Goal: Task Accomplishment & Management: Manage account settings

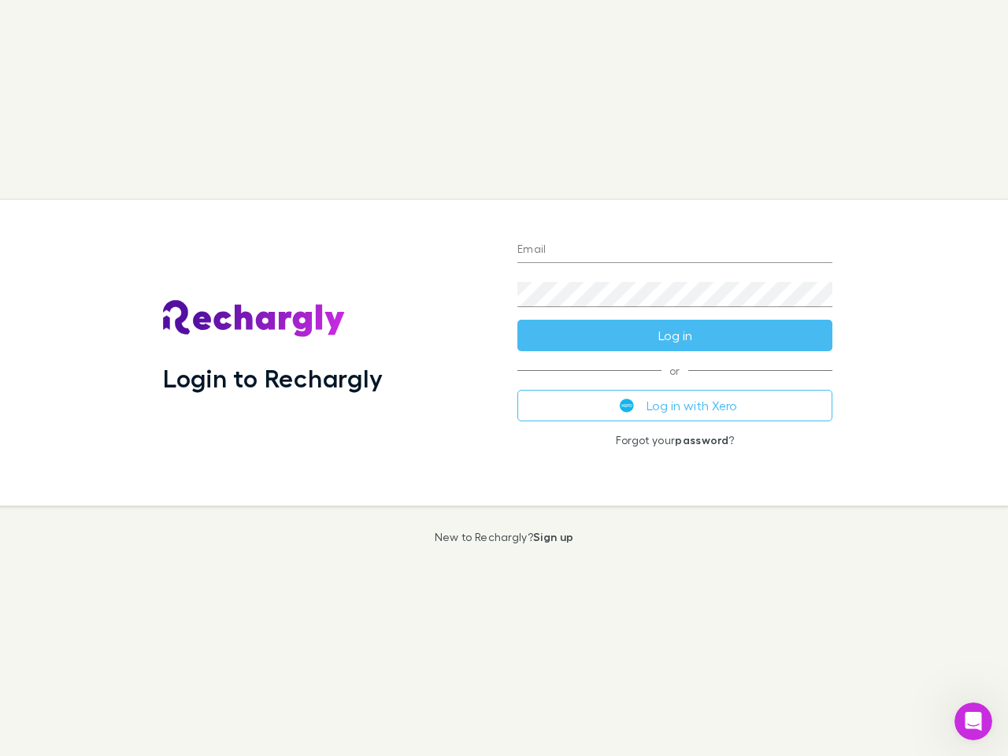
click at [504, 378] on div "Login to Rechargly" at bounding box center [327, 352] width 354 height 305
click at [675, 250] on input "Email" at bounding box center [674, 250] width 315 height 25
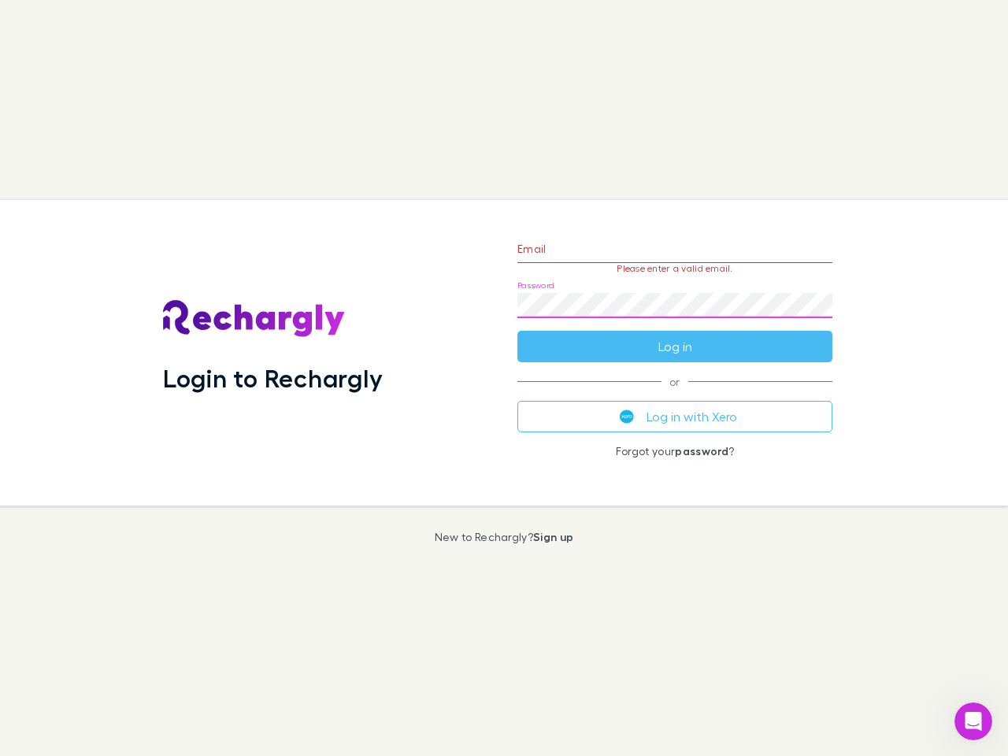
click at [675, 335] on form "Email Please enter a valid email. Password Log in" at bounding box center [674, 293] width 315 height 137
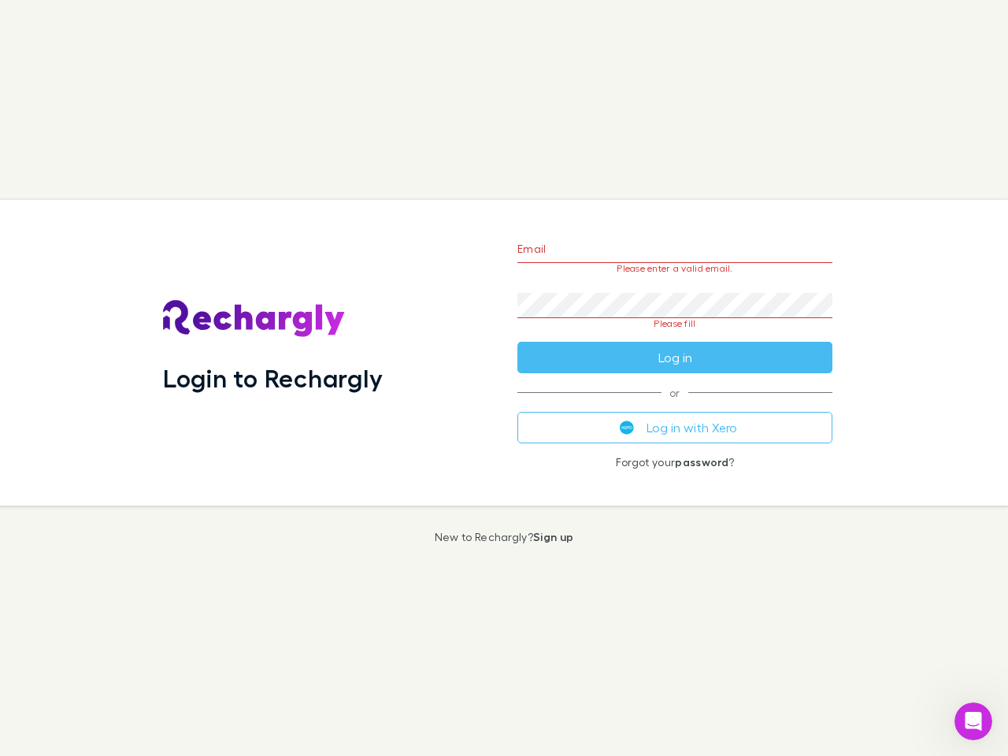
click at [675, 405] on div "Email Please enter a valid email. Password Please fill Log in or Log in with Xe…" at bounding box center [675, 352] width 340 height 305
click at [973, 721] on icon "Open Intercom Messenger" at bounding box center [974, 722] width 26 height 26
